Goal: Task Accomplishment & Management: Manage account settings

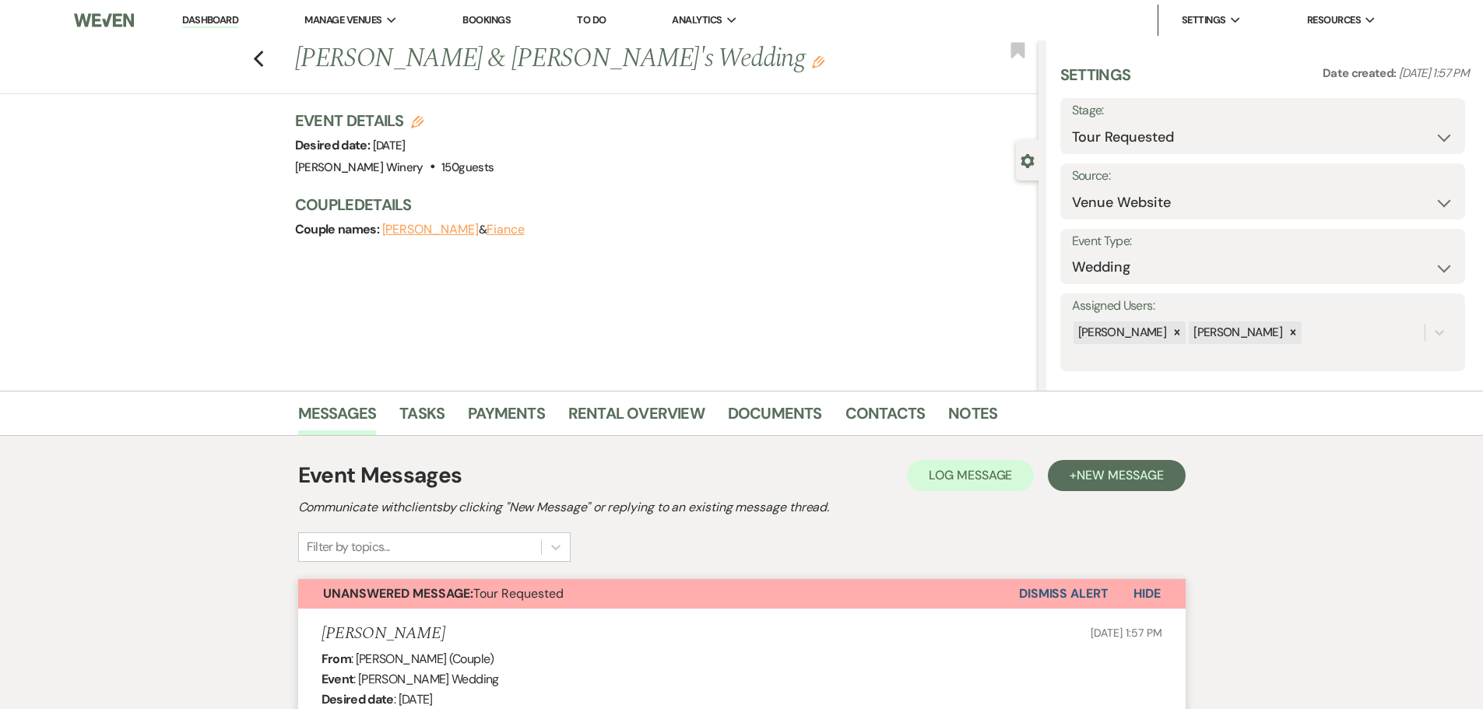
select select "2"
select select "5"
click at [212, 17] on link "Dashboard" at bounding box center [210, 20] width 56 height 15
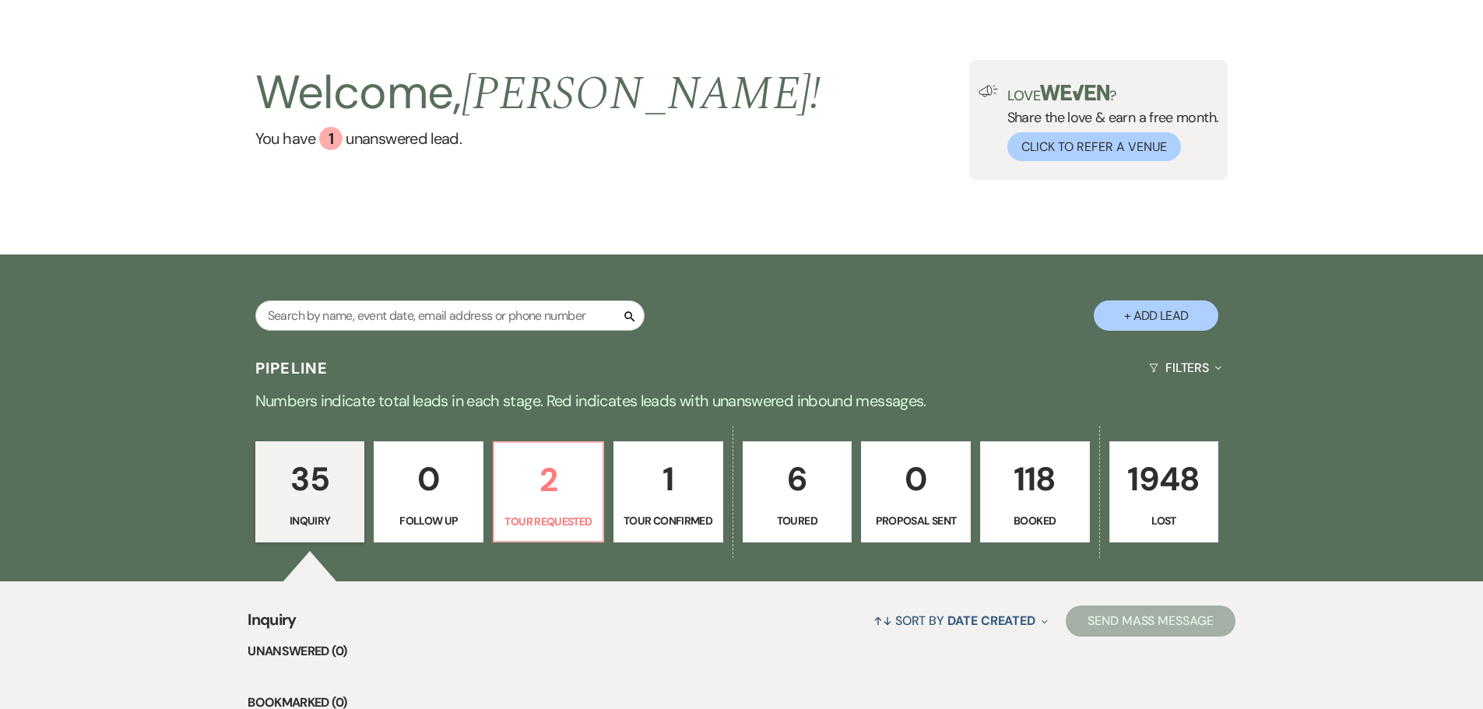
scroll to position [389, 0]
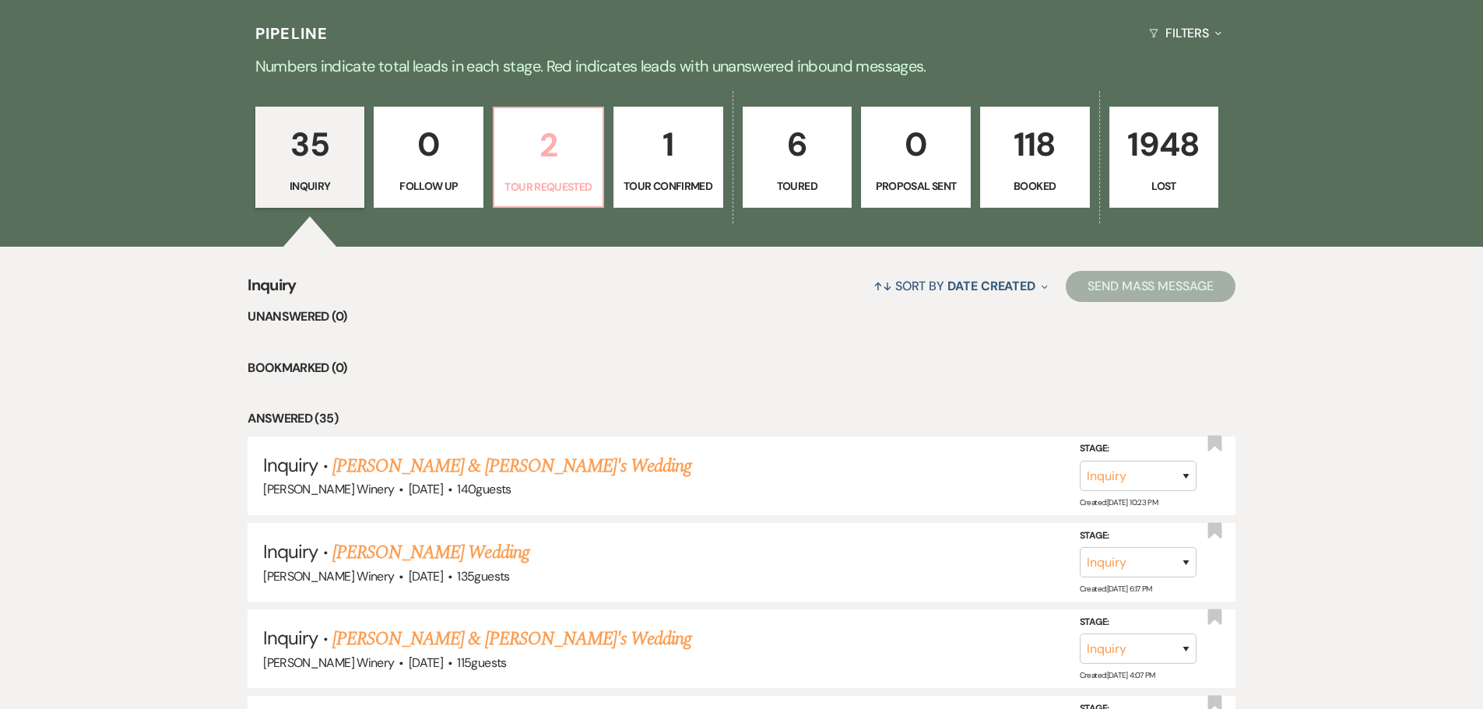
click at [520, 176] on link "2 Tour Requested" at bounding box center [548, 157] width 111 height 101
select select "2"
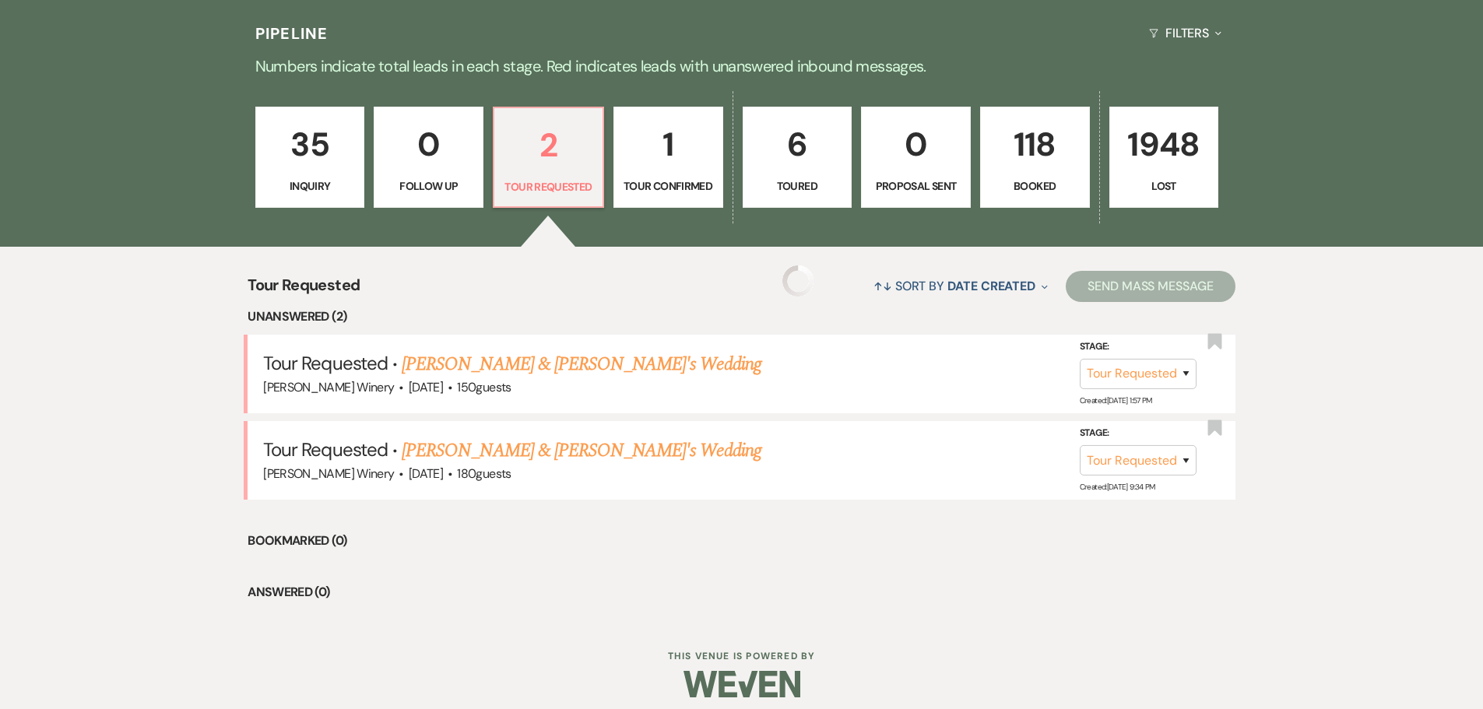
select select "2"
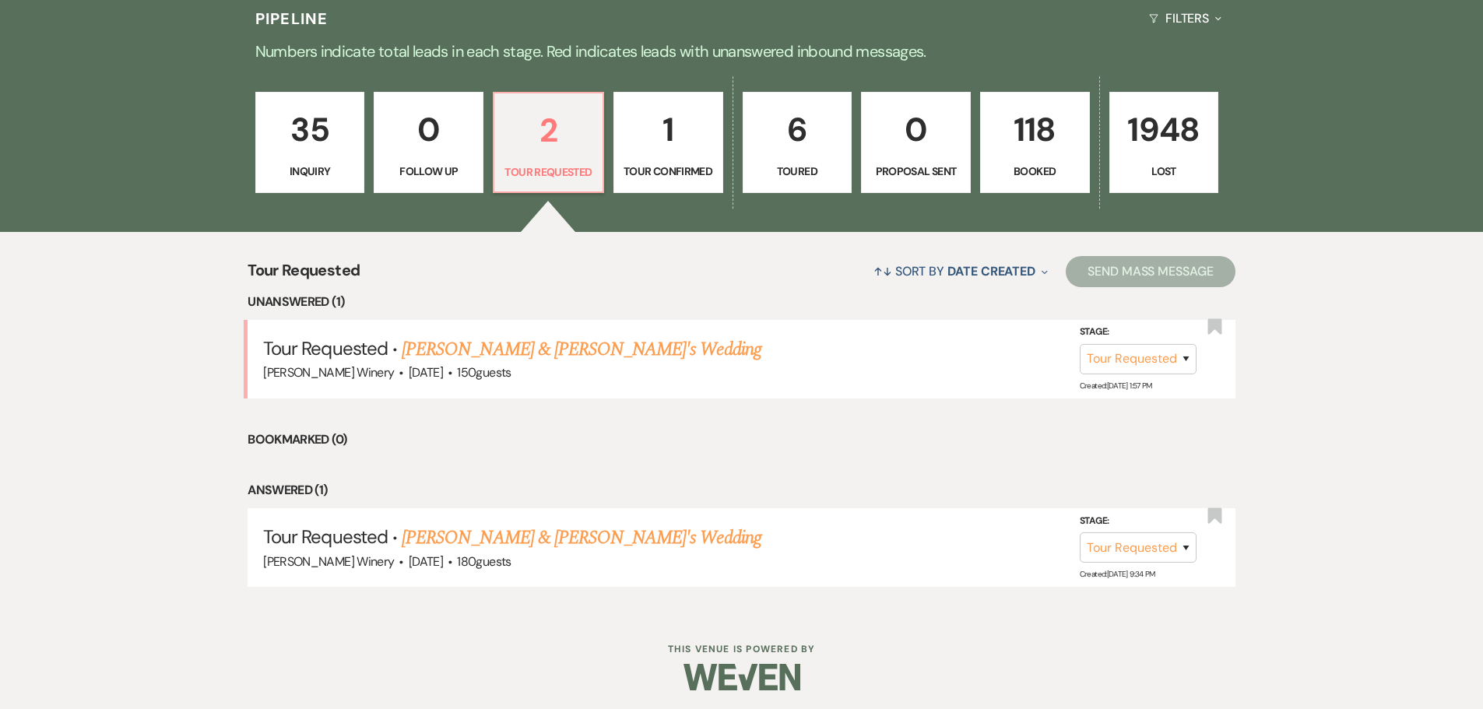
scroll to position [409, 0]
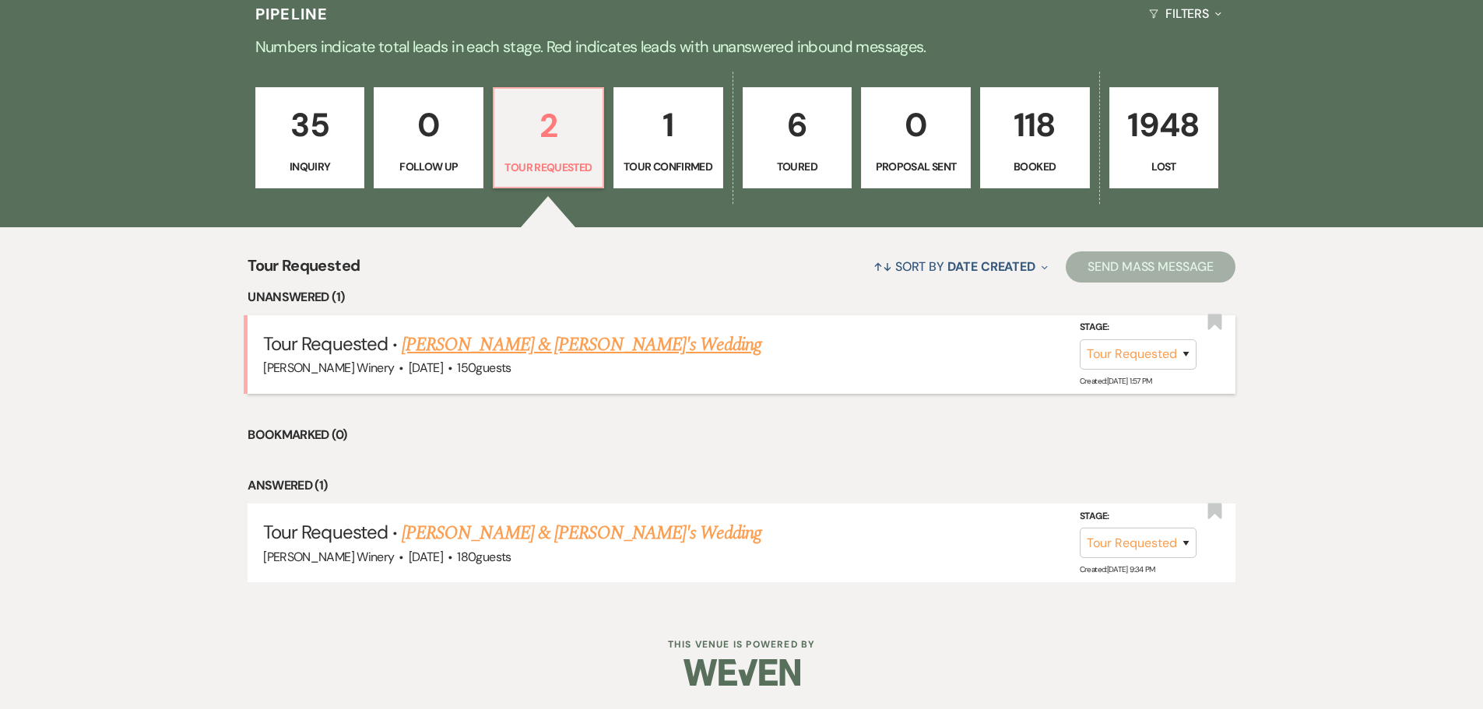
click at [494, 342] on link "[PERSON_NAME] & [PERSON_NAME]'s Wedding" at bounding box center [582, 345] width 360 height 28
select select "2"
select select "5"
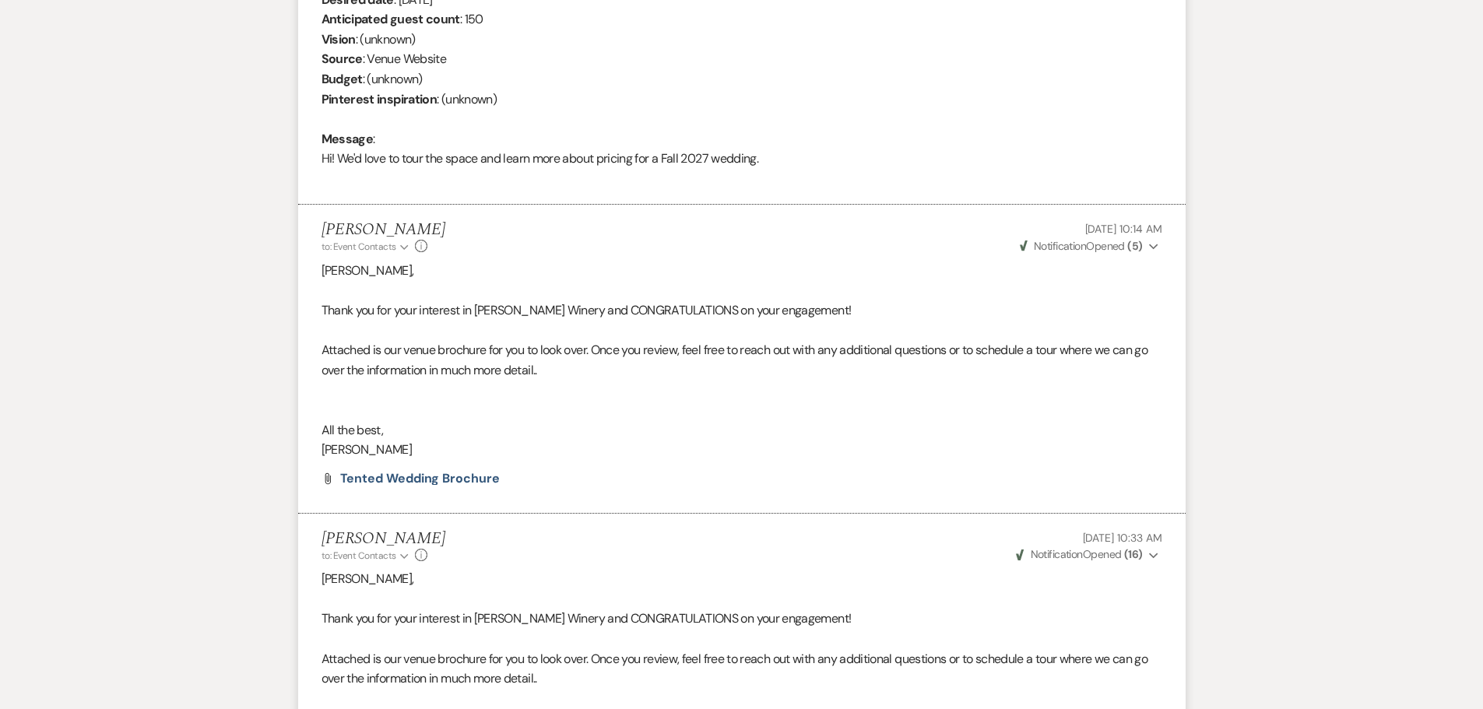
scroll to position [311, 0]
